Goal: Find specific page/section: Find specific page/section

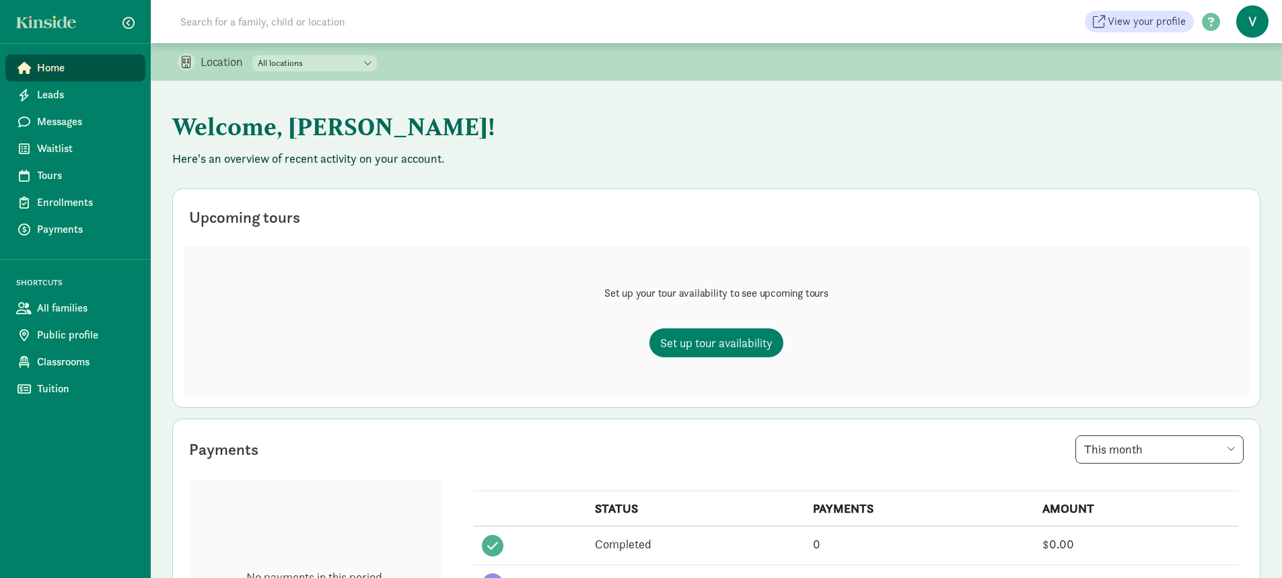
click at [44, 67] on span "Home" at bounding box center [86, 68] width 98 height 16
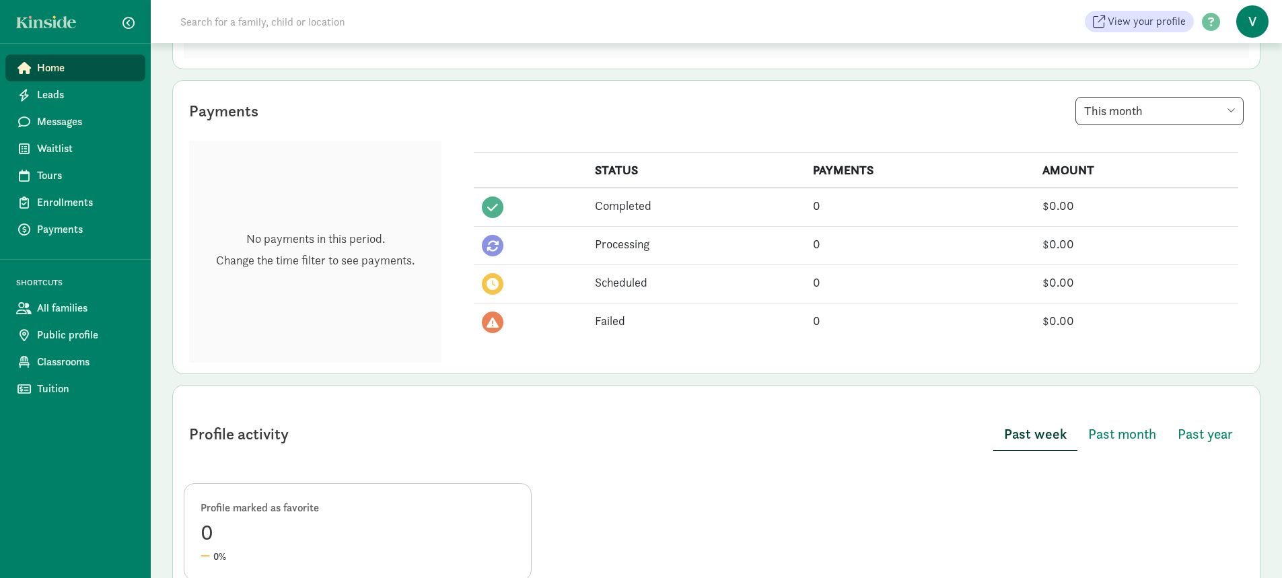
scroll to position [286, 0]
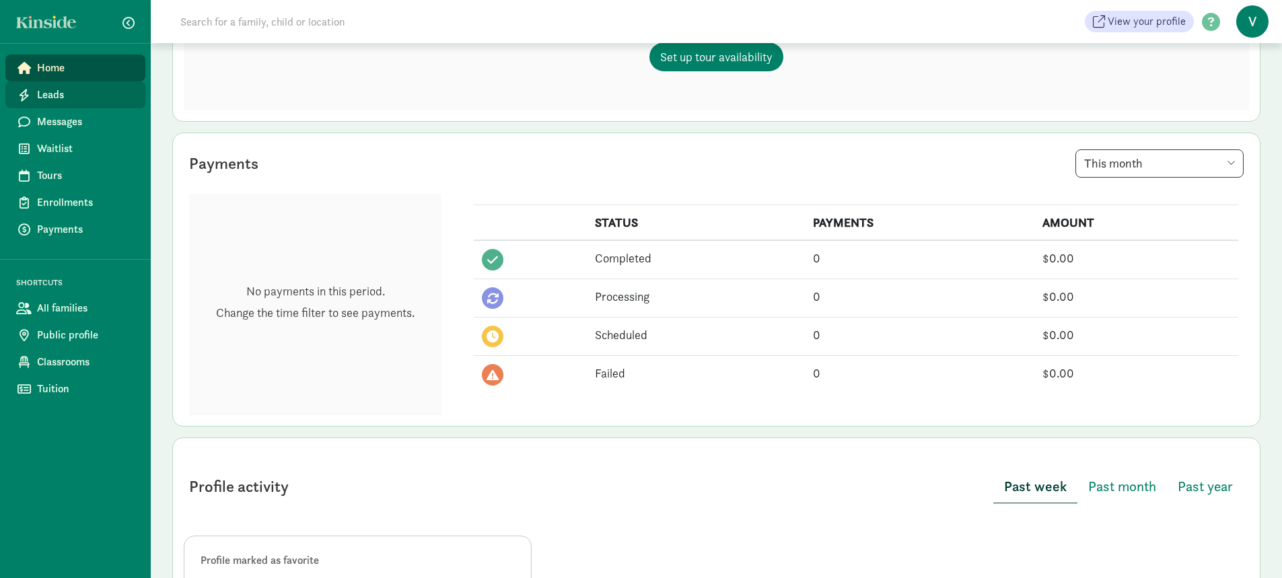
click at [48, 92] on span "Leads" at bounding box center [86, 95] width 98 height 16
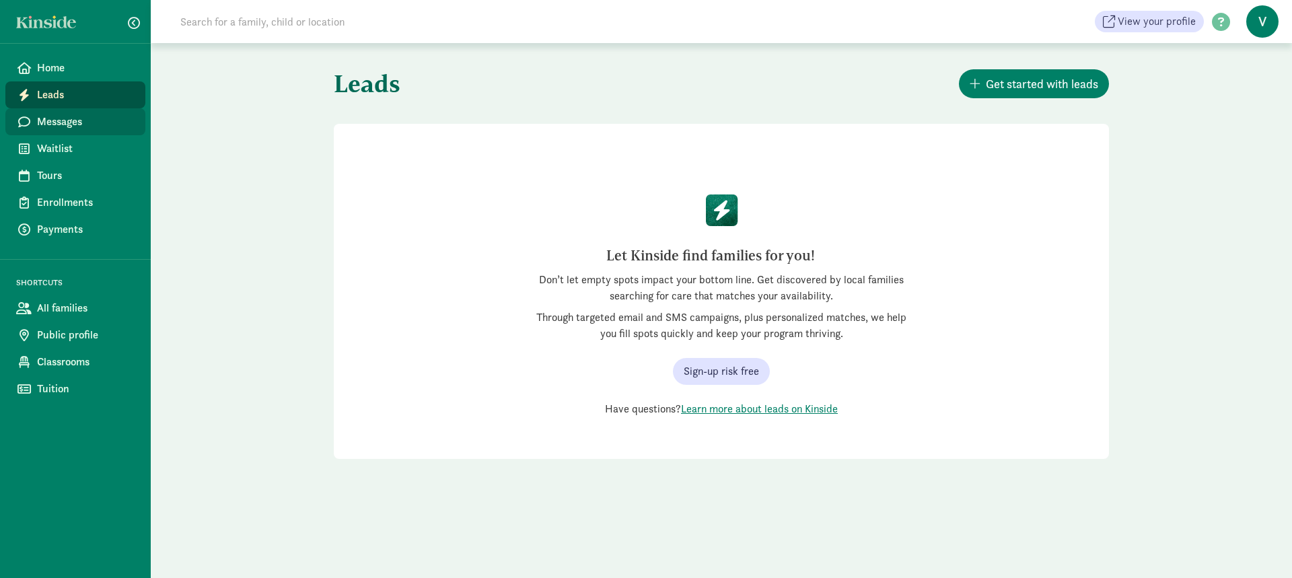
click at [40, 113] on link "Messages" at bounding box center [75, 121] width 140 height 27
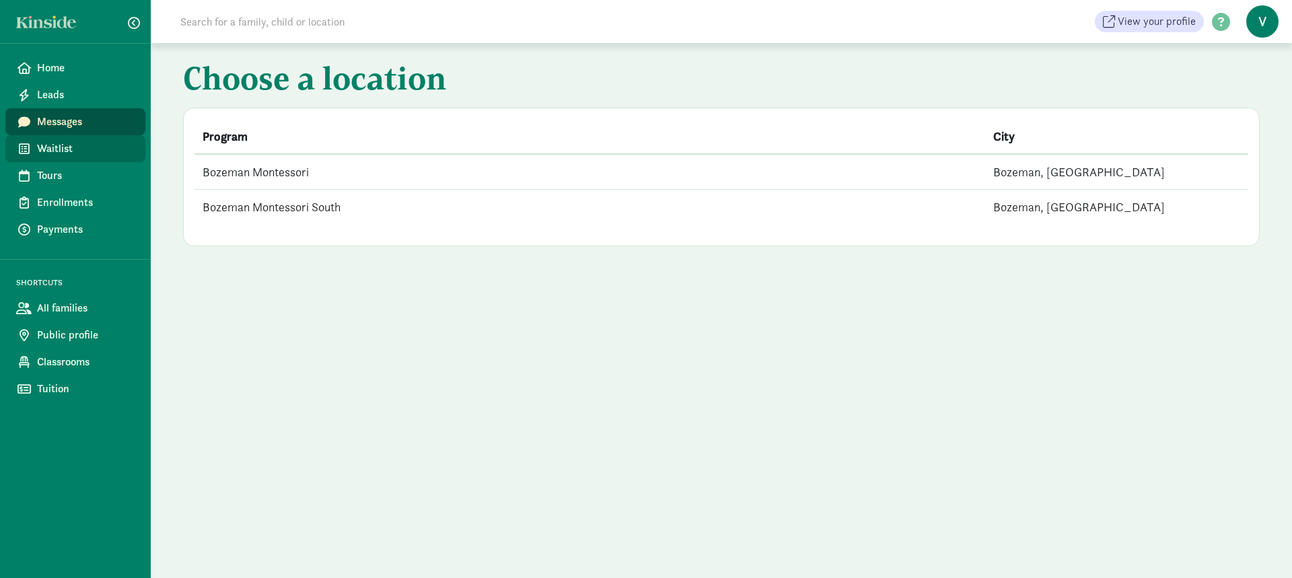
click at [44, 147] on span "Waitlist" at bounding box center [86, 149] width 98 height 16
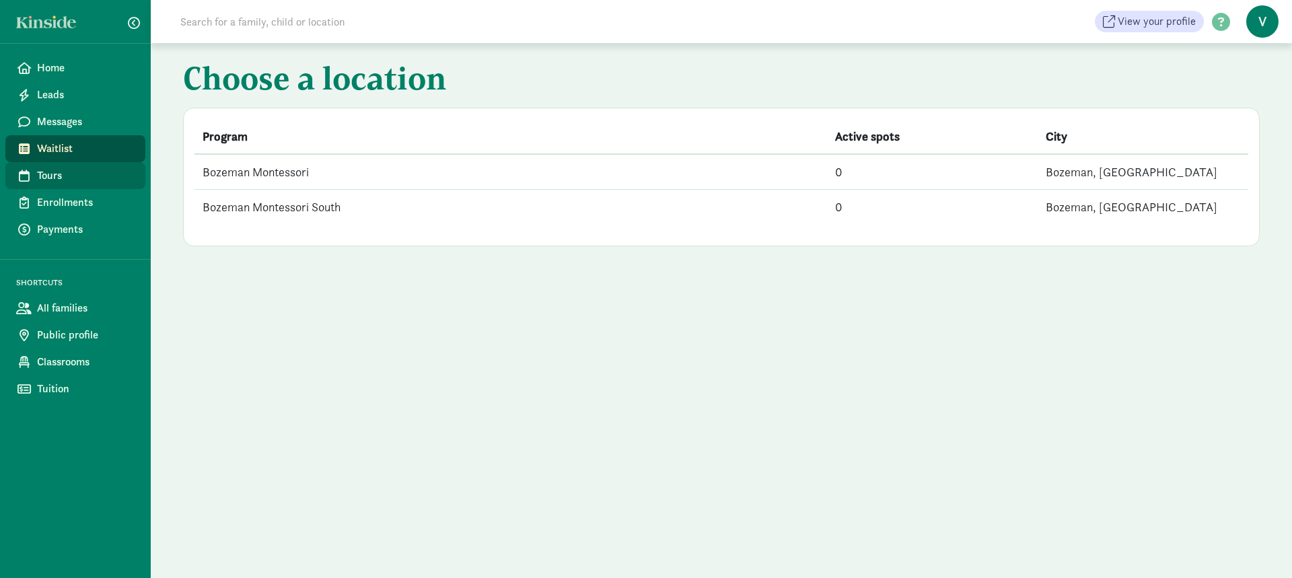
click at [50, 174] on span "Tours" at bounding box center [86, 176] width 98 height 16
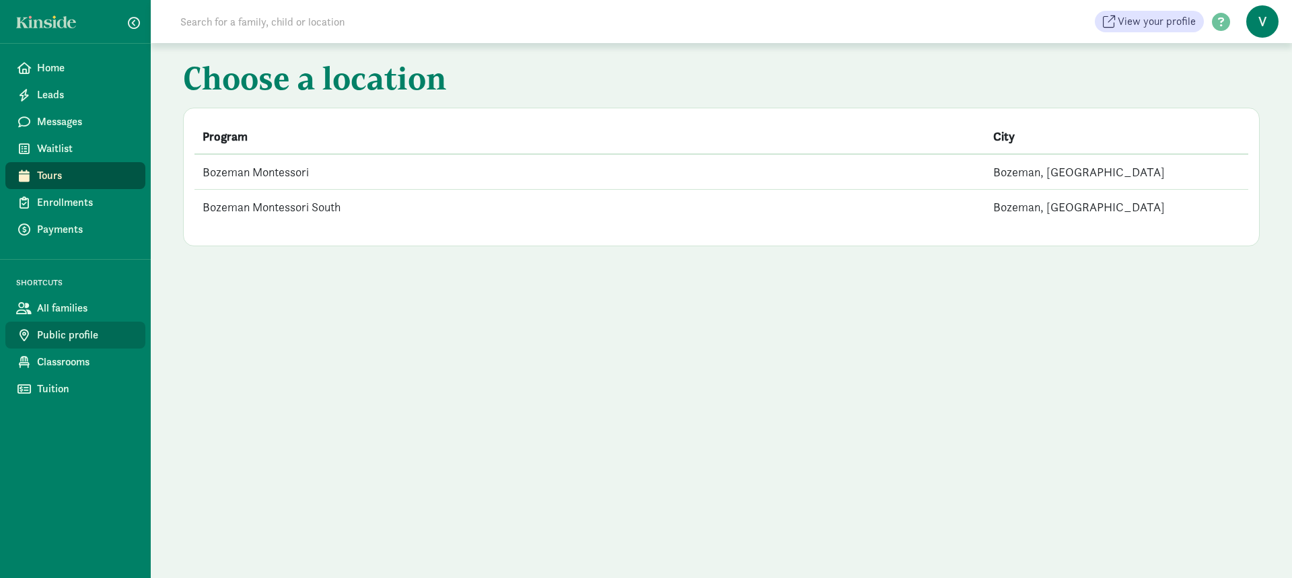
click at [63, 328] on span "Public profile" at bounding box center [86, 335] width 98 height 16
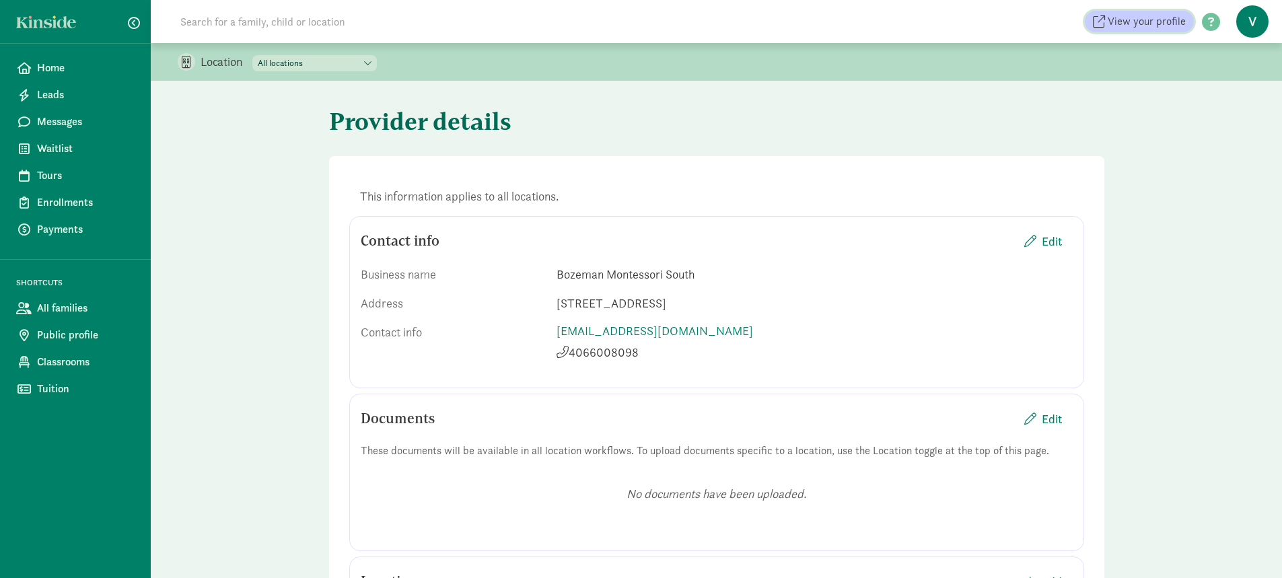
click at [1130, 22] on span "View your profile" at bounding box center [1147, 21] width 78 height 16
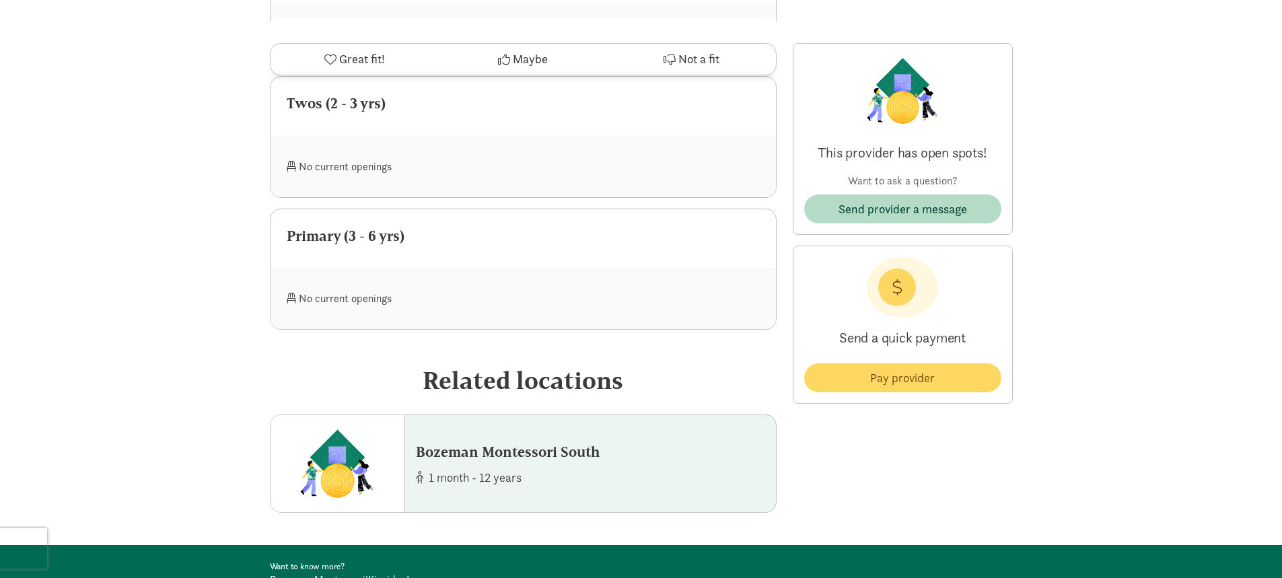
scroll to position [1346, 0]
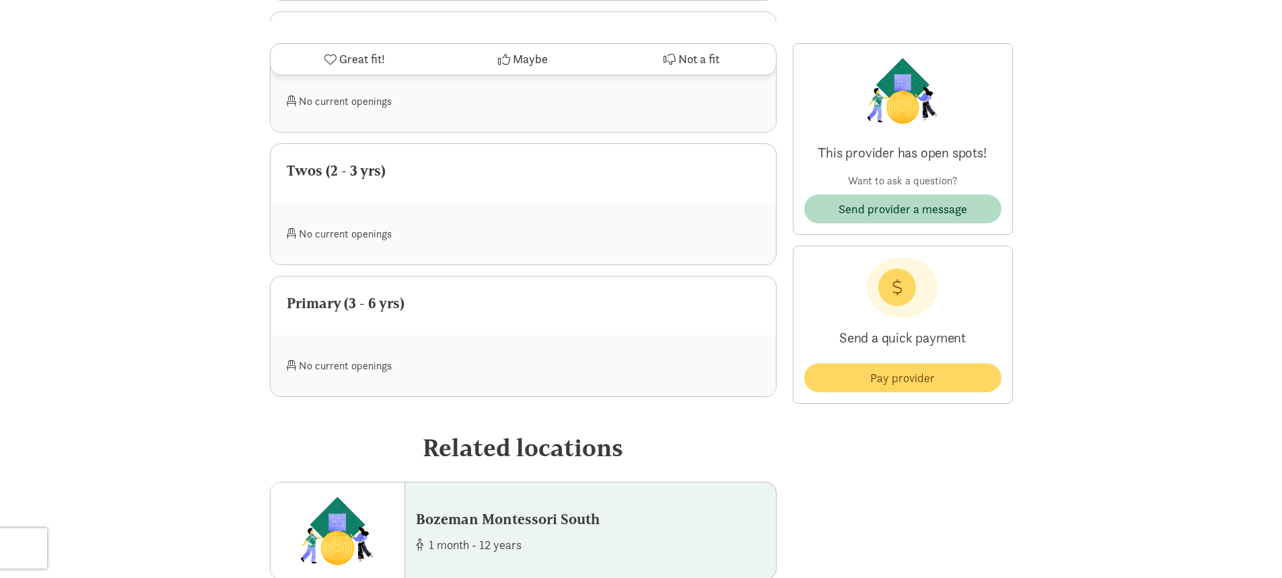
click at [501, 509] on div "Bozeman Montessori South" at bounding box center [508, 520] width 184 height 22
